Goal: Find contact information: Find contact information

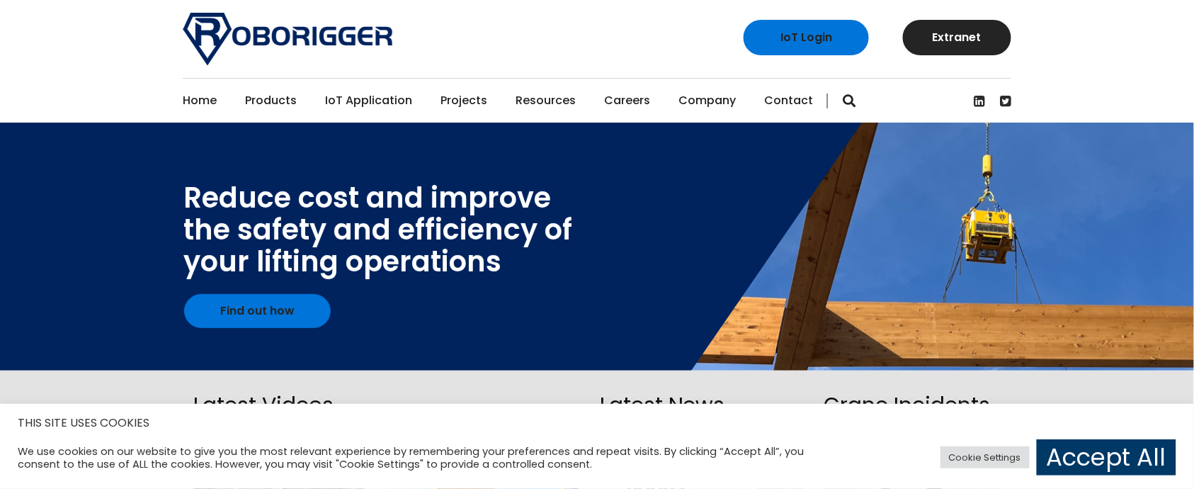
click at [773, 102] on link "Contact" at bounding box center [788, 101] width 49 height 44
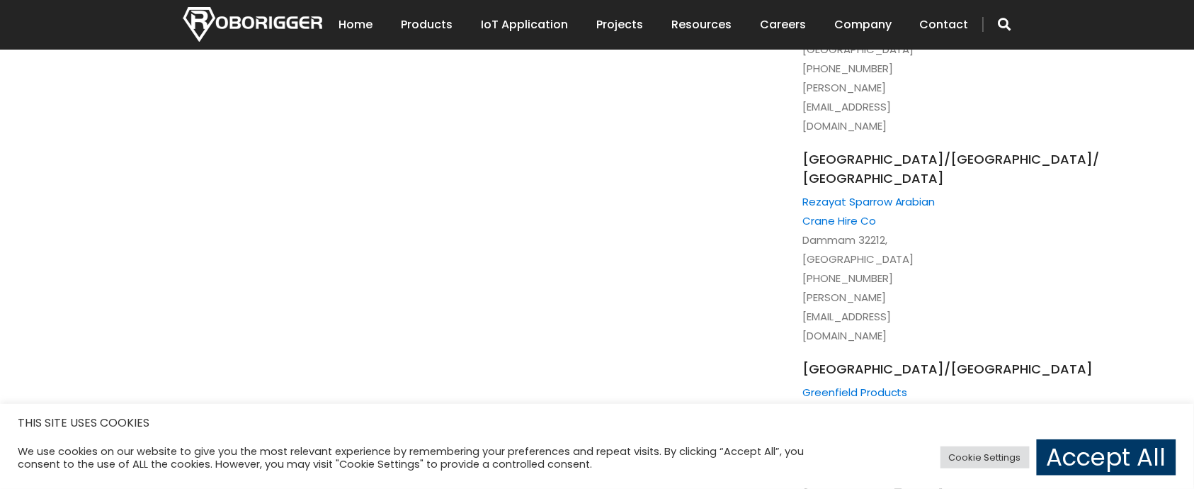
scroll to position [2737, 0]
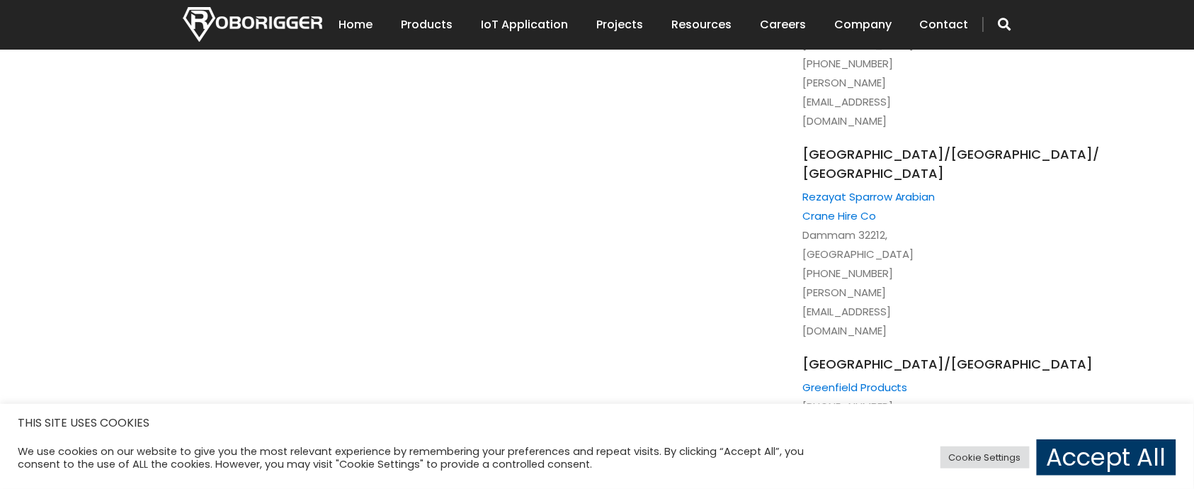
drag, startPoint x: 876, startPoint y: 250, endPoint x: 794, endPoint y: 234, distance: 82.9
copy link "Kooka Technology Corporation"
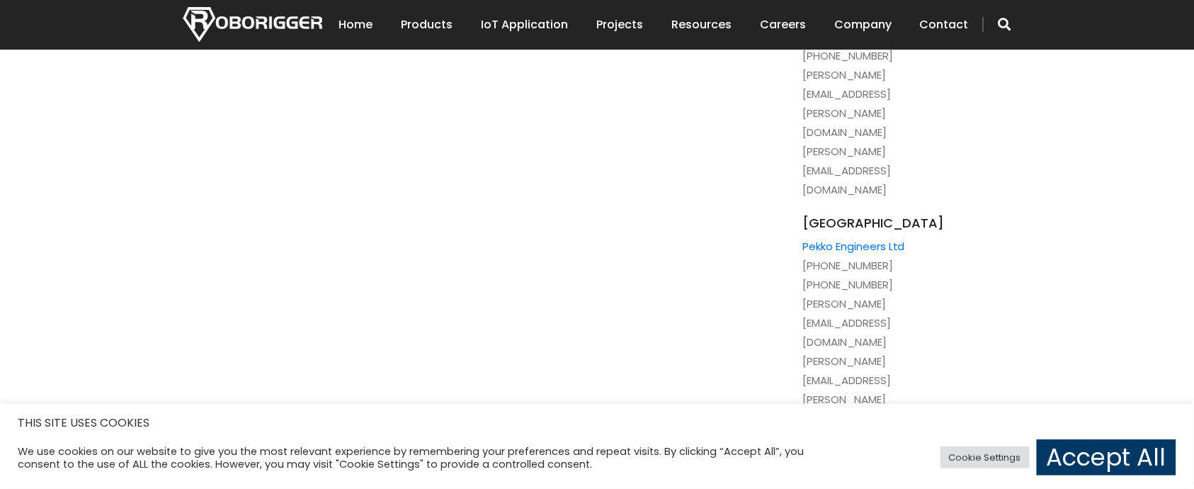
scroll to position [1793, 0]
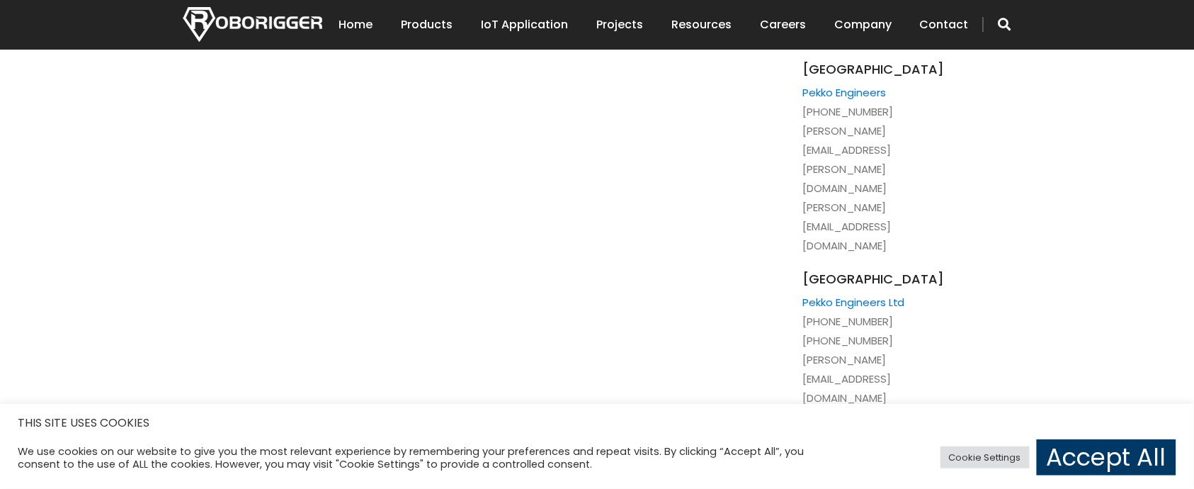
click at [852, 295] on link "Pekko Engineers Ltd" at bounding box center [853, 302] width 103 height 15
